Goal: Navigation & Orientation: Find specific page/section

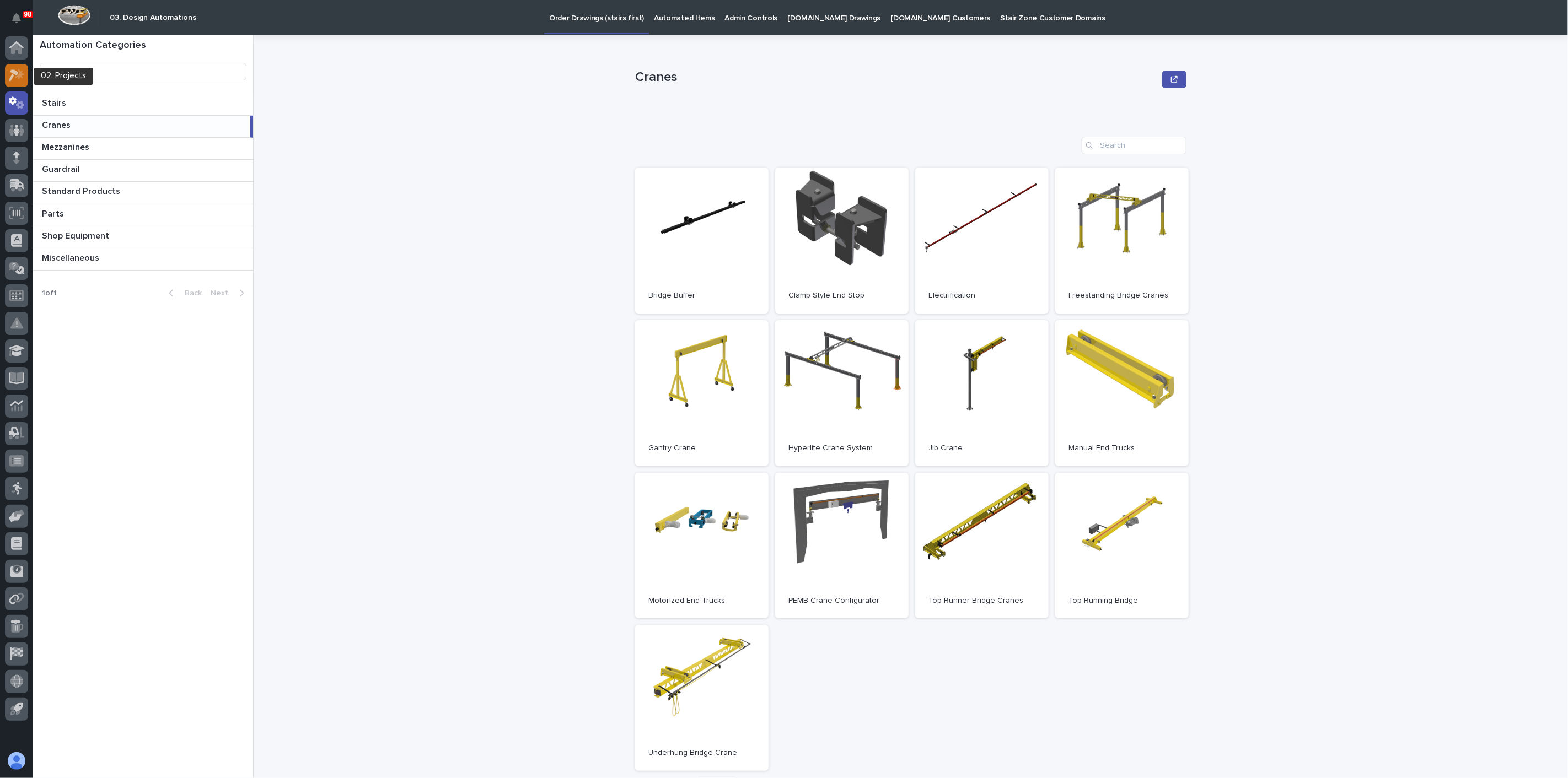
click at [21, 73] on icon at bounding box center [20, 74] width 10 height 11
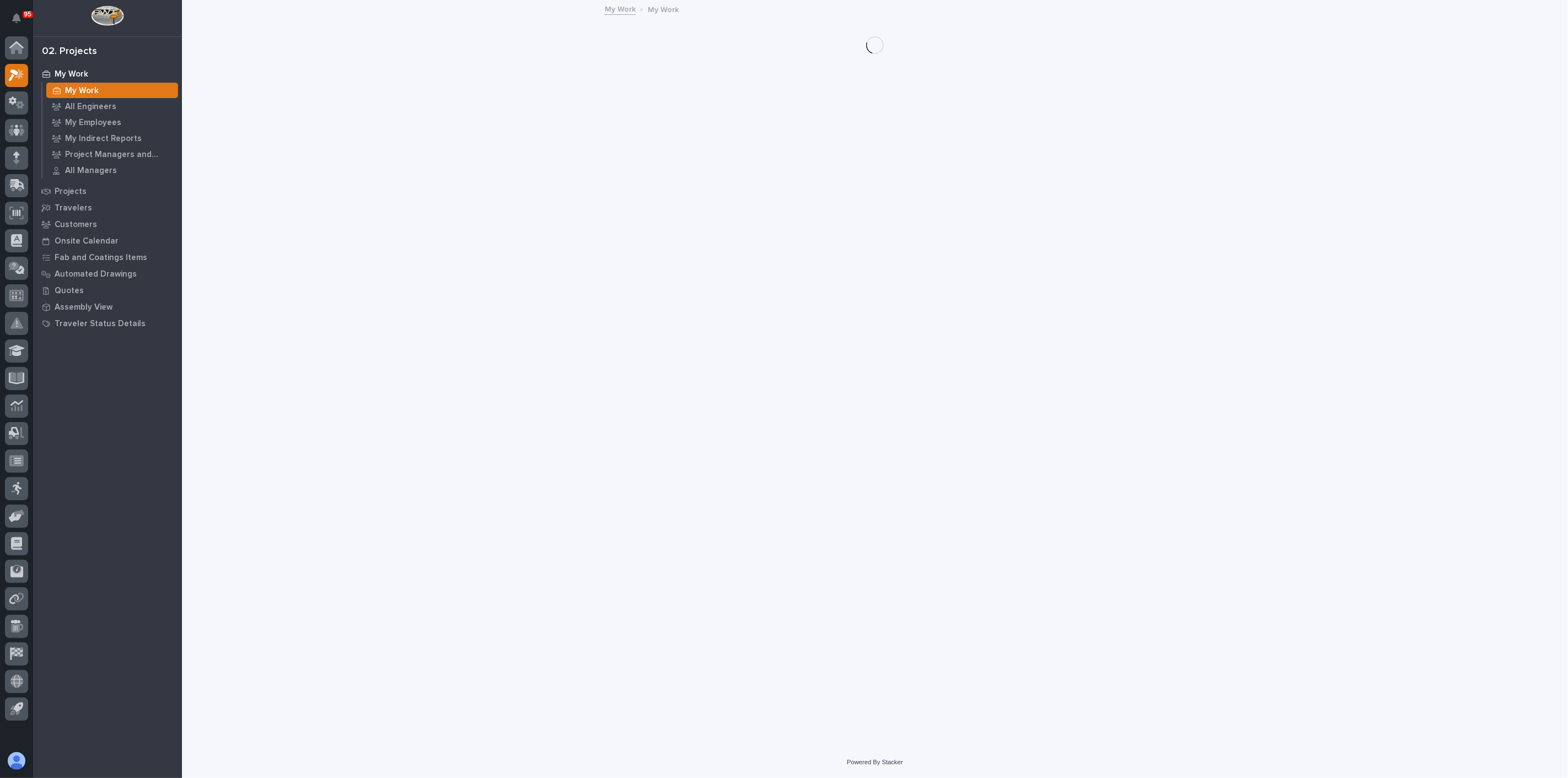
click at [66, 86] on p "My Work" at bounding box center [82, 90] width 34 height 10
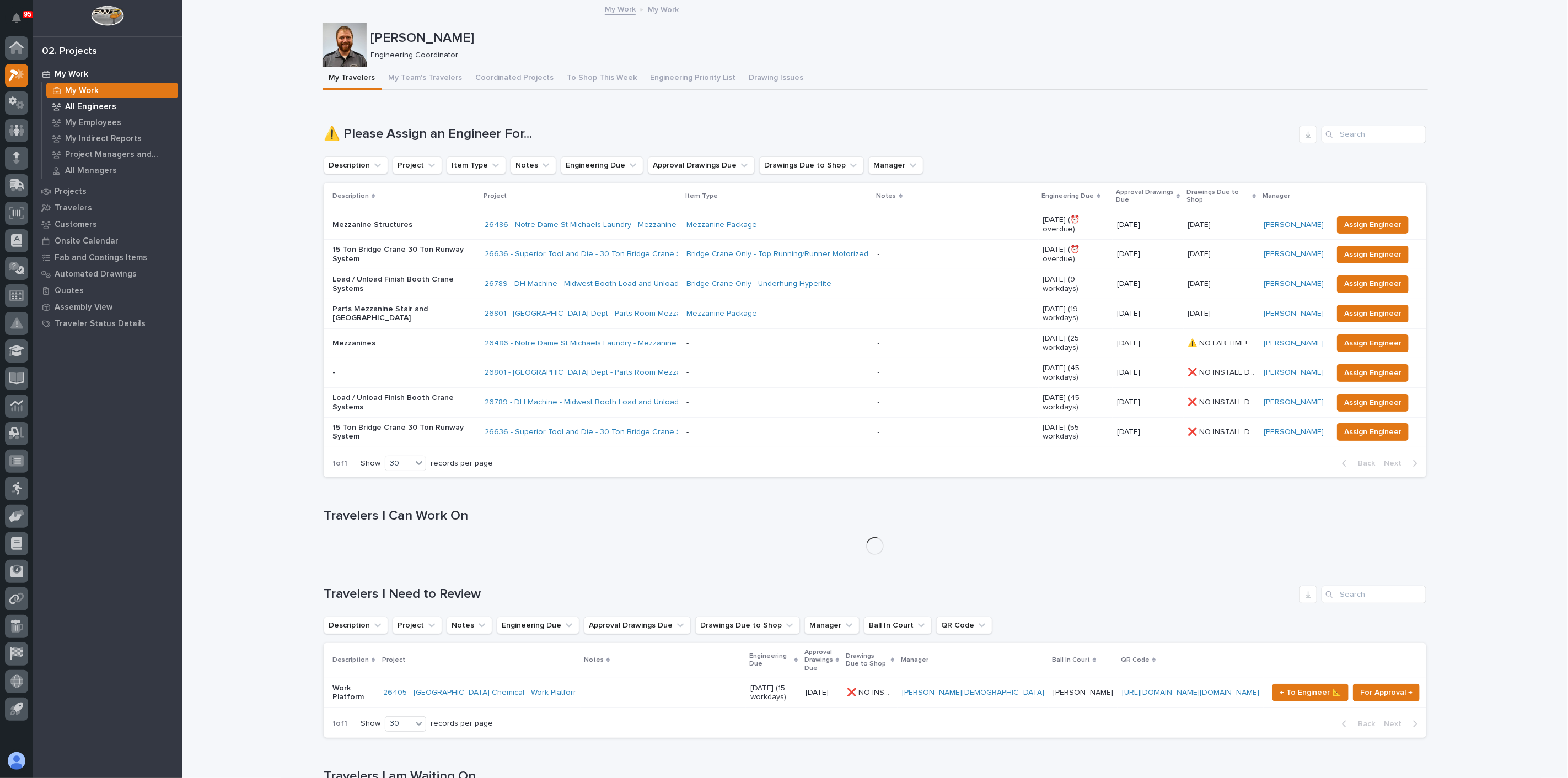
click at [73, 112] on div "All Engineers" at bounding box center [112, 106] width 132 height 15
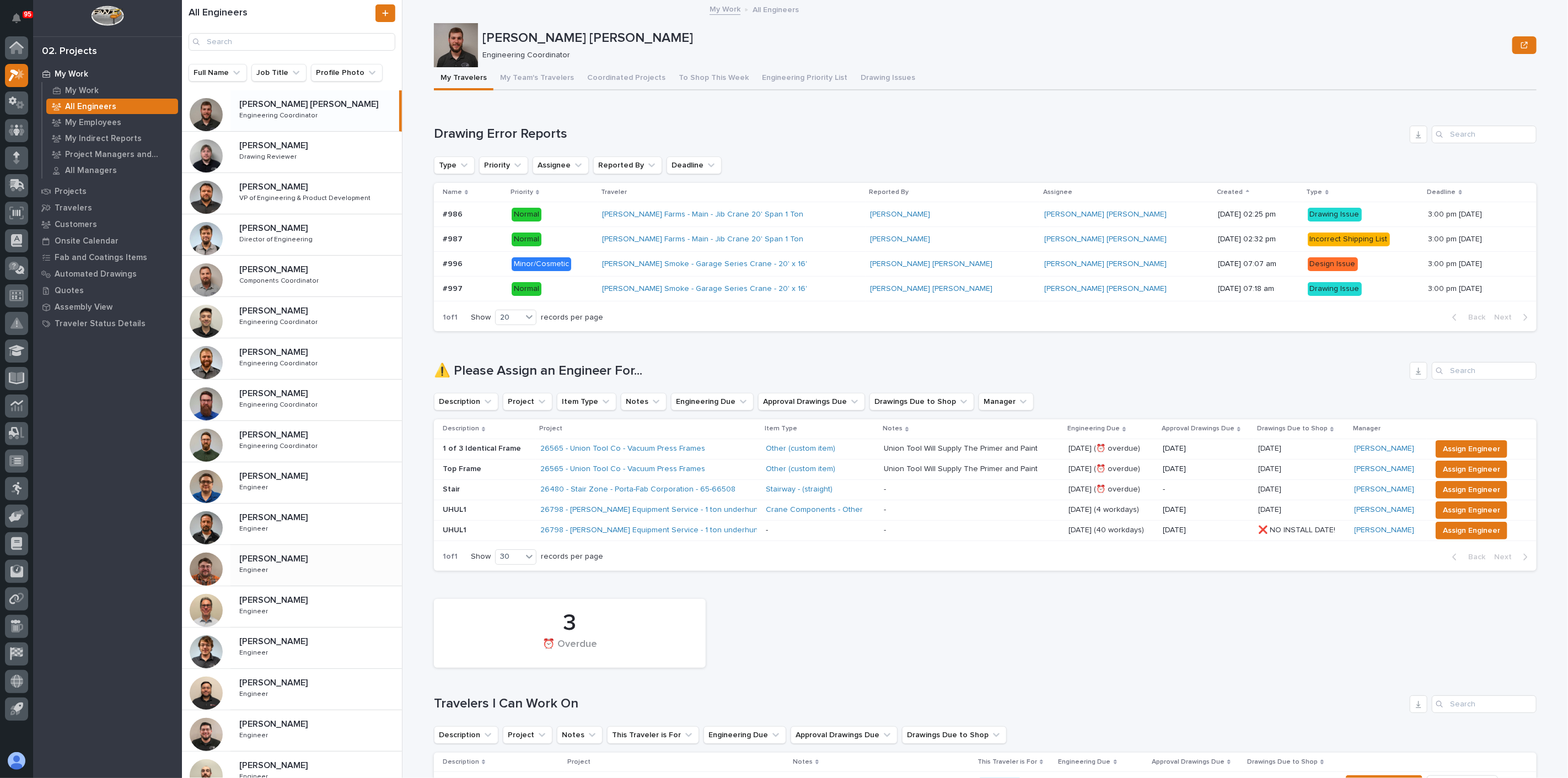
click at [257, 553] on p "[PERSON_NAME]" at bounding box center [274, 558] width 70 height 12
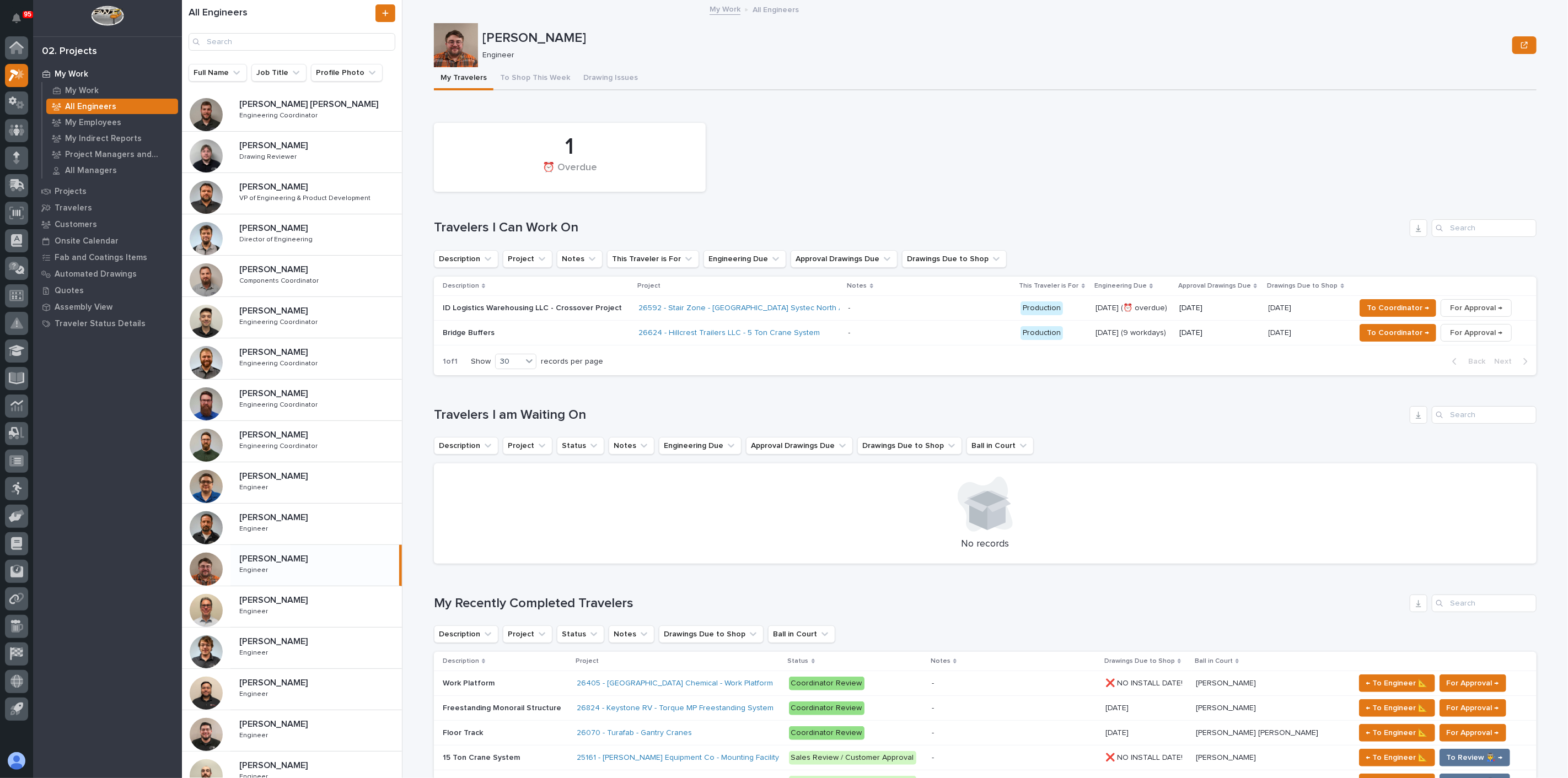
click at [548, 575] on div "Loading... Saving… My Recently Completed Travelers Description Project Status N…" at bounding box center [985, 790] width 1103 height 435
